Goal: Transaction & Acquisition: Book appointment/travel/reservation

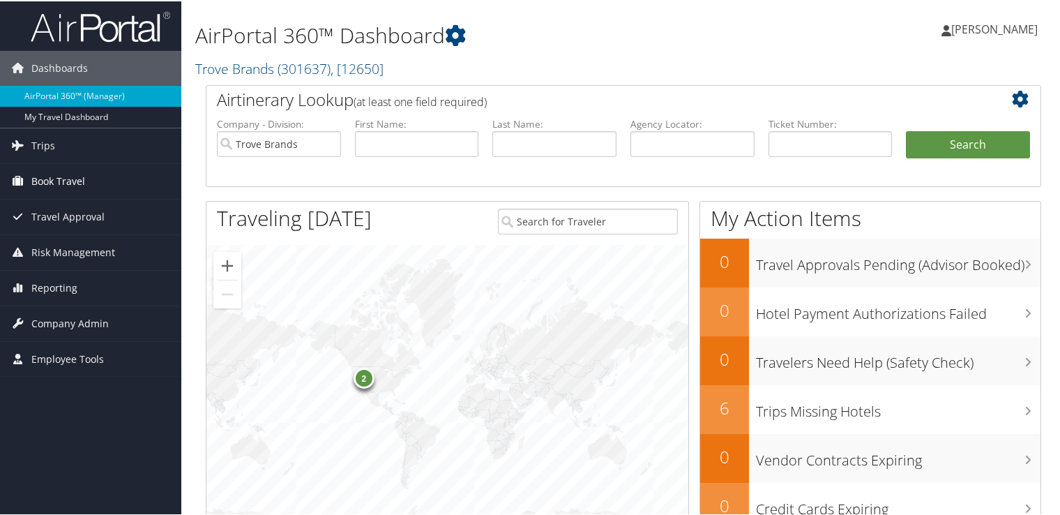
click at [54, 183] on span "Book Travel" at bounding box center [58, 180] width 54 height 35
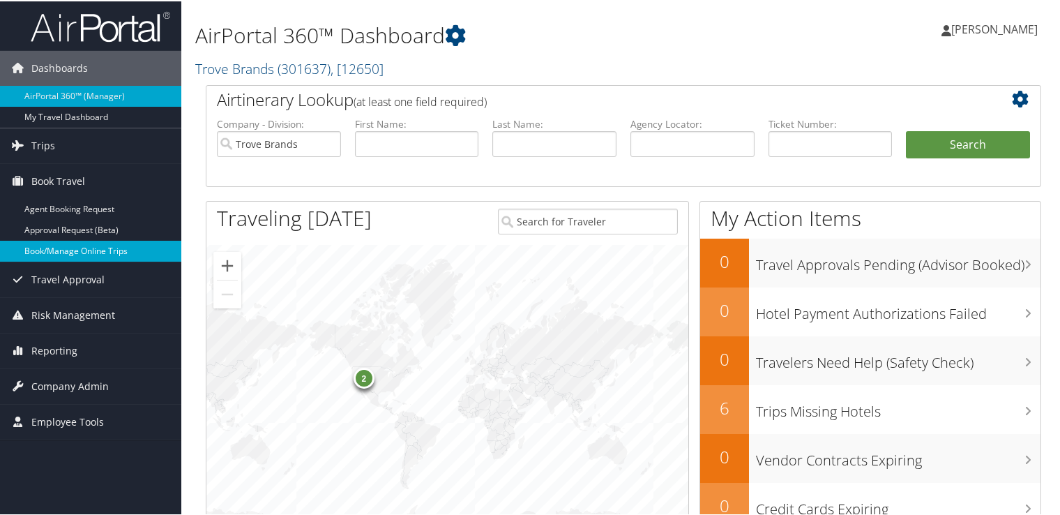
click at [77, 248] on link "Book/Manage Online Trips" at bounding box center [90, 249] width 181 height 21
